Goal: Task Accomplishment & Management: Use online tool/utility

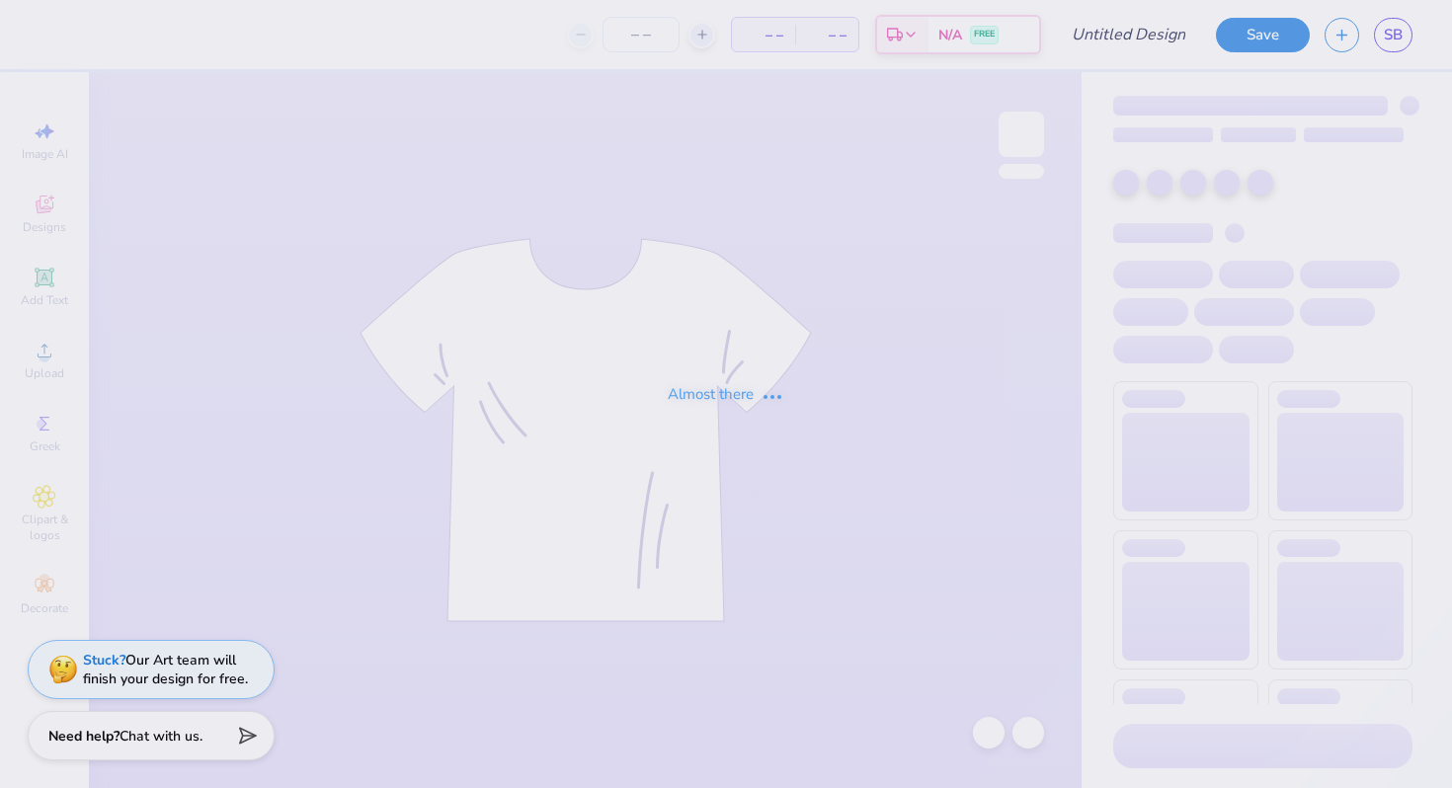
type input "[PERSON_NAME] : [GEOGRAPHIC_DATA]"
type input "24"
type input "[PERSON_NAME] : [GEOGRAPHIC_DATA]"
type input "24"
